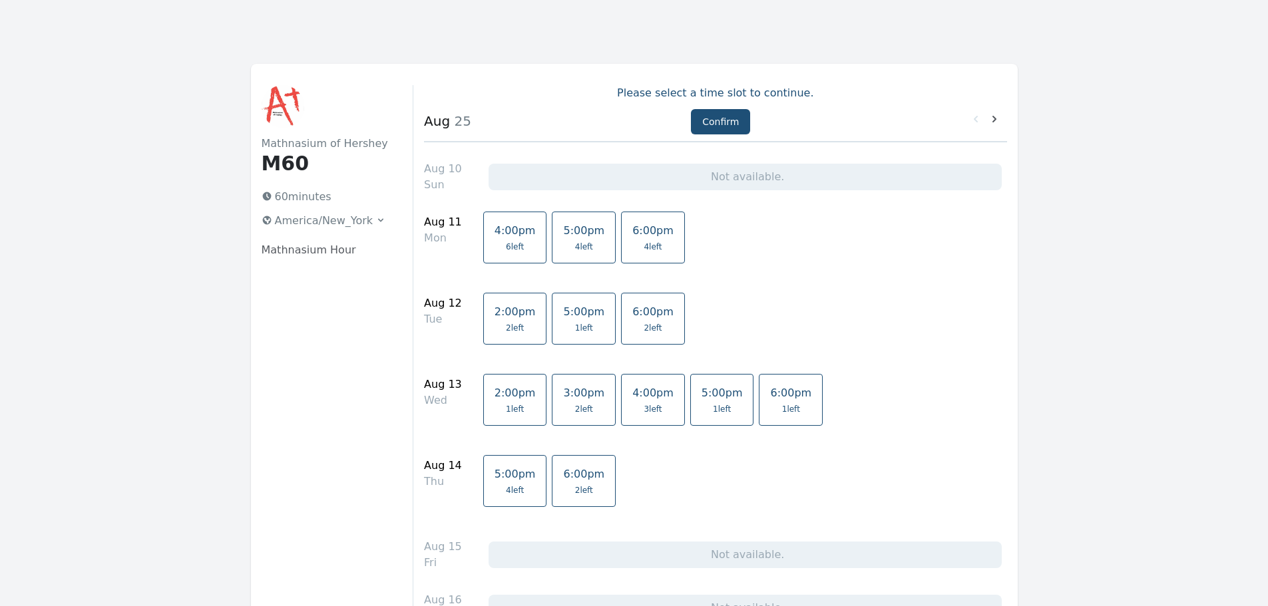
click at [563, 413] on span "2 left" at bounding box center [583, 409] width 41 height 11
click at [575, 414] on span "2 left" at bounding box center [584, 409] width 18 height 11
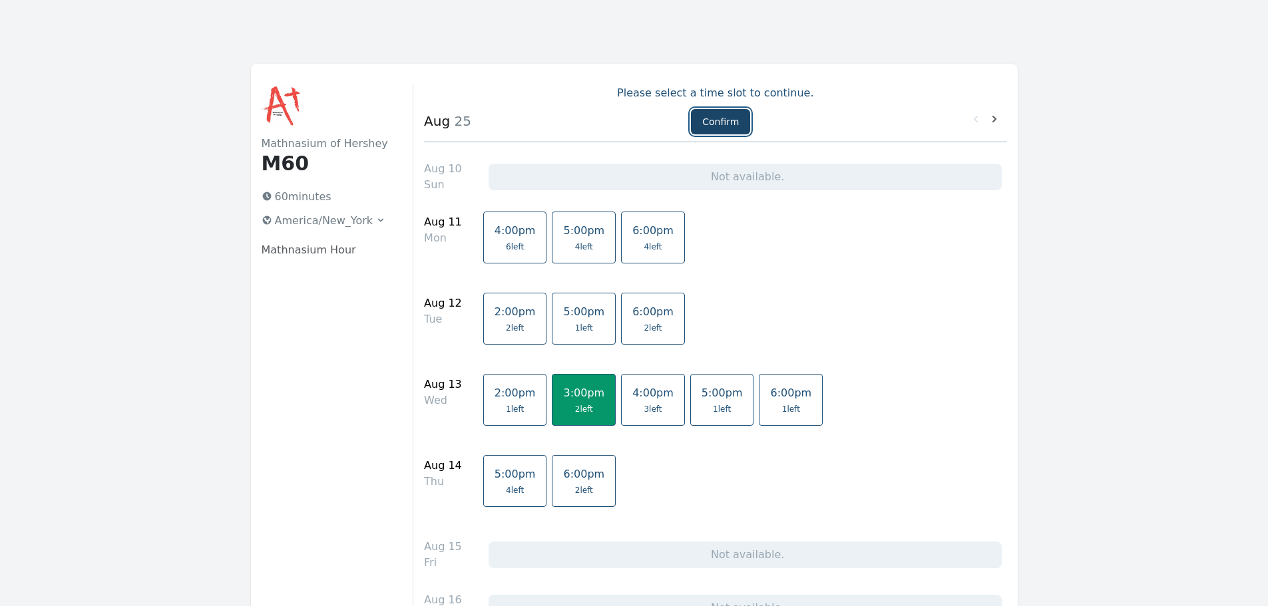
click at [722, 126] on button "Confirm" at bounding box center [720, 121] width 59 height 25
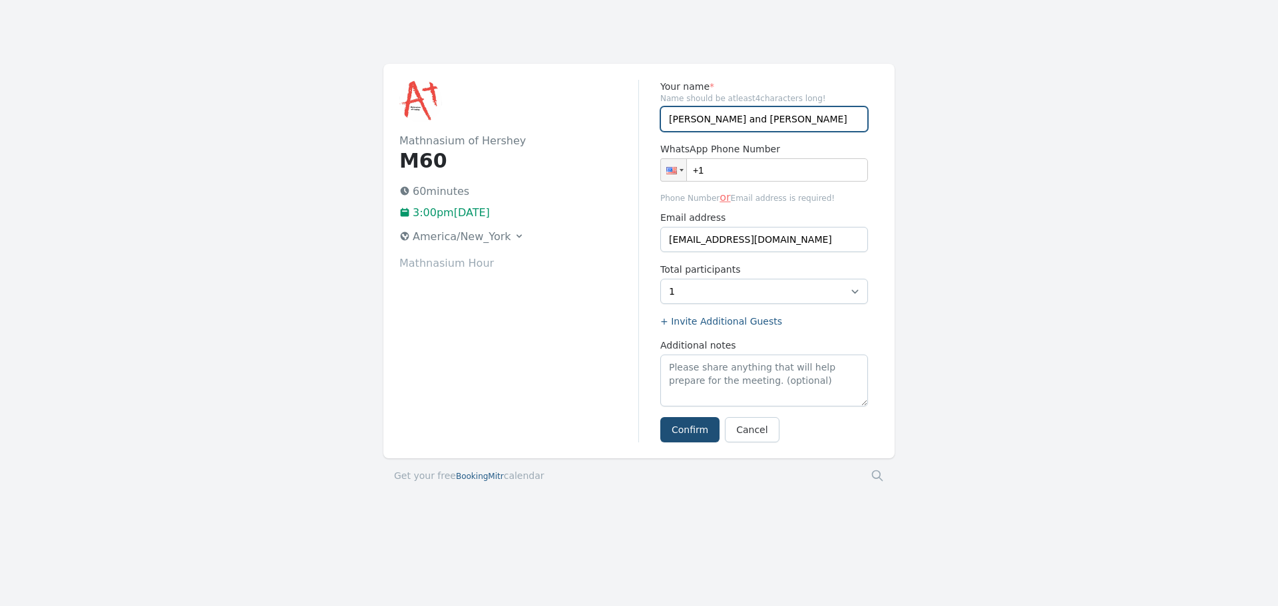
drag, startPoint x: 726, startPoint y: 119, endPoint x: 583, endPoint y: 109, distance: 142.8
click at [583, 109] on div "Mathnasium of Hershey M60 60 minutes 3:00pm[DATE] [GEOGRAPHIC_DATA]/New_York Ma…" at bounding box center [638, 261] width 511 height 395
type input "[PERSON_NAME]"
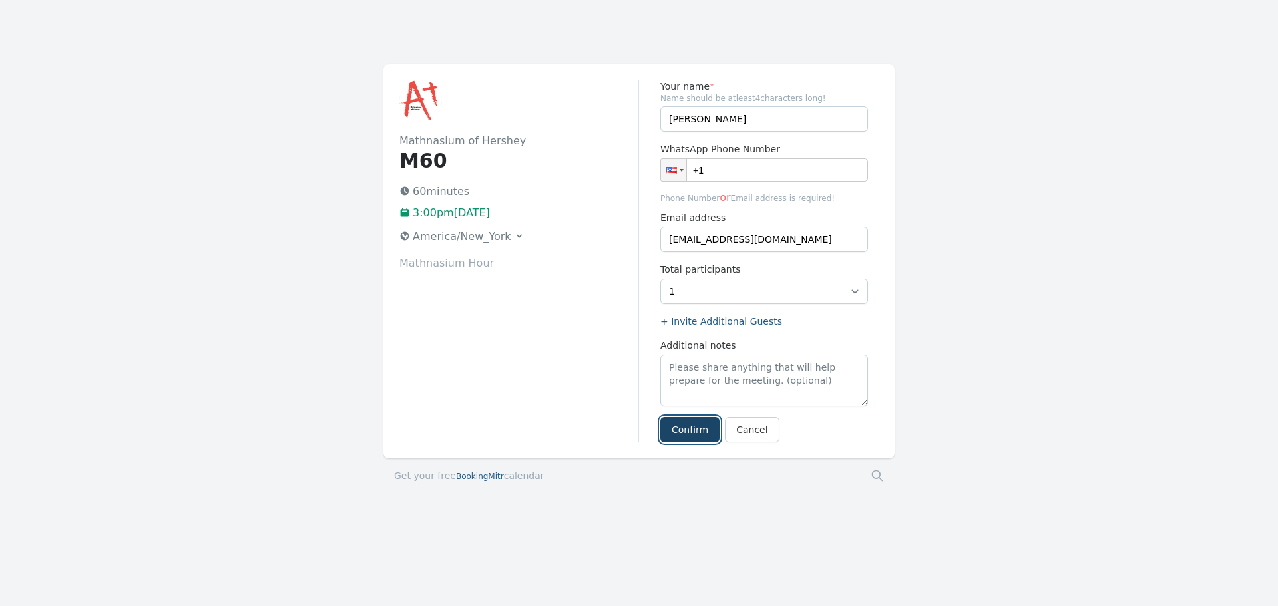
click at [677, 435] on button "Confirm" at bounding box center [689, 429] width 59 height 25
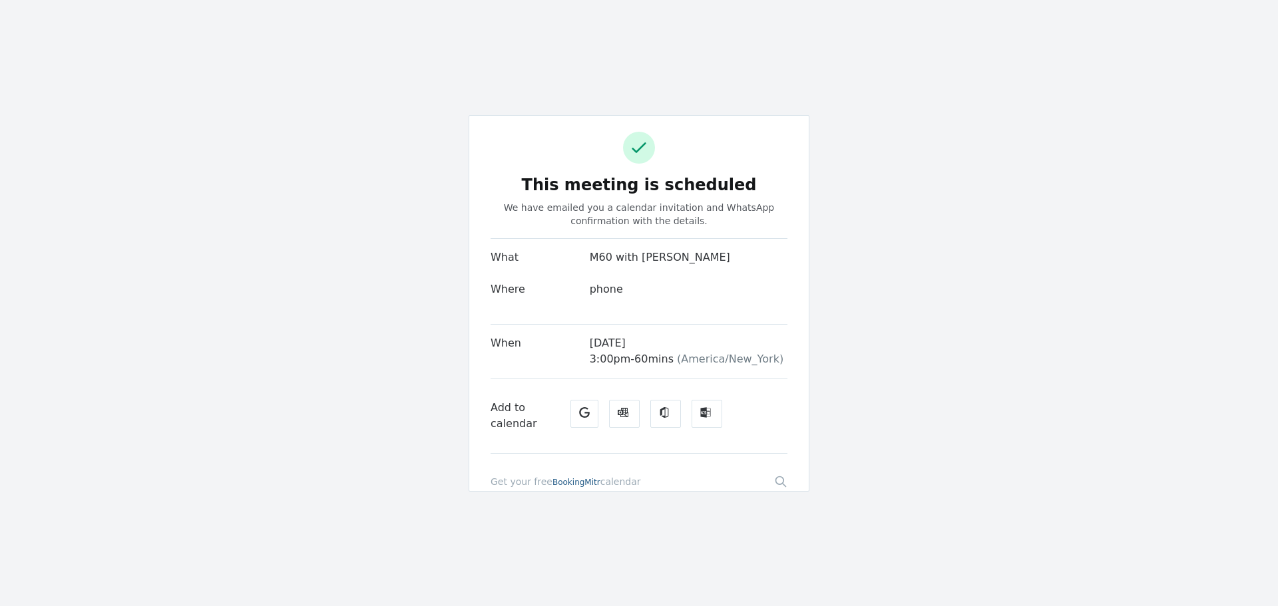
click at [662, 419] on link "Microsoft Office" at bounding box center [665, 414] width 31 height 28
